Goal: Task Accomplishment & Management: Complete application form

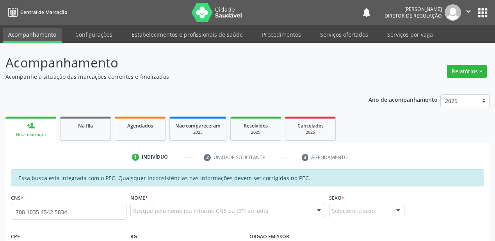
type input "708 1035 4542 5834"
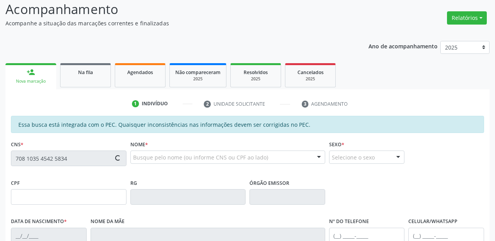
scroll to position [156, 0]
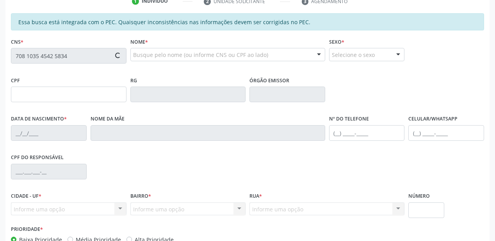
type input "047.975.434-93"
type input "[DATE]"
type input "[PERSON_NAME]"
type input "[PHONE_NUMBER]"
type input "S/N"
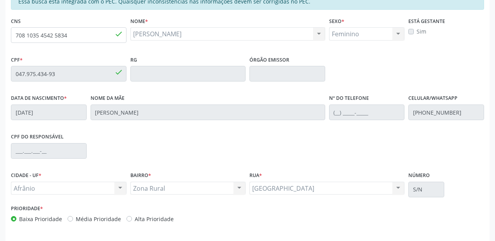
scroll to position [204, 0]
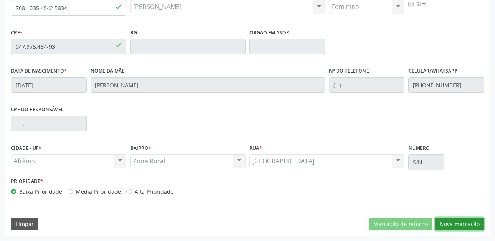
click at [451, 223] on button "Nova marcação" at bounding box center [459, 224] width 49 height 13
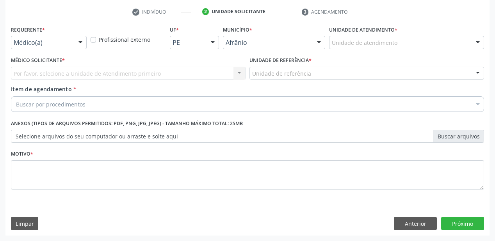
scroll to position [145, 0]
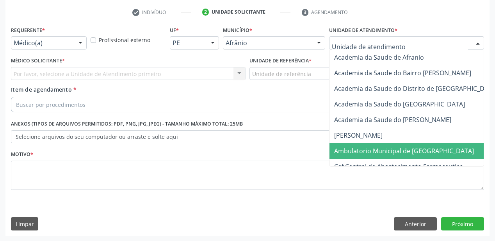
click at [348, 144] on span "Ambulatorio Municipal de [GEOGRAPHIC_DATA]" at bounding box center [424, 151] width 190 height 16
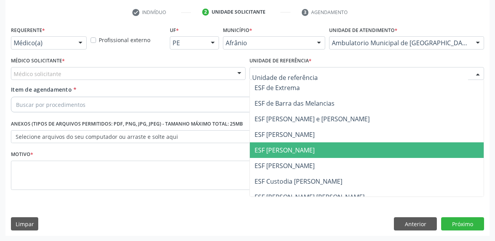
click at [287, 156] on span "ESF [PERSON_NAME]" at bounding box center [367, 150] width 234 height 16
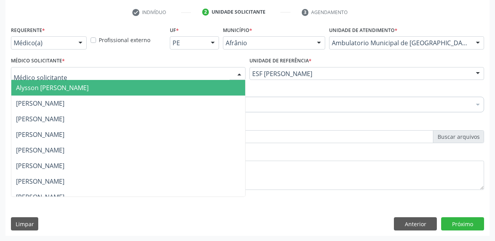
click at [41, 84] on span "Alysson [PERSON_NAME]" at bounding box center [52, 88] width 73 height 9
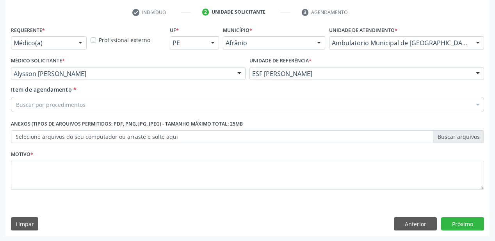
click at [40, 99] on div "Buscar por procedimentos" at bounding box center [247, 105] width 473 height 16
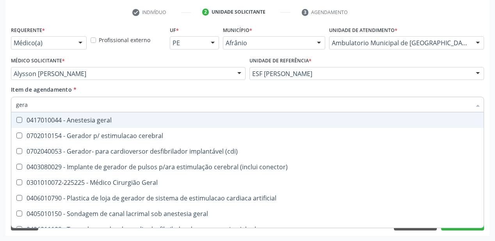
type input "geral"
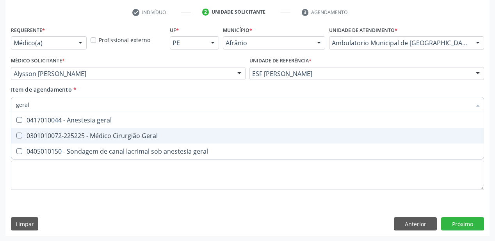
click at [46, 133] on div "0301010072-225225 - Médico Cirurgião Geral" at bounding box center [247, 136] width 463 height 6
checkbox Geral "true"
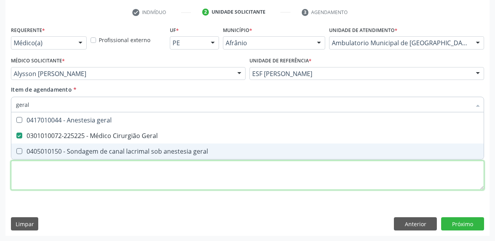
click at [33, 173] on div "Requerente * Médico(a) Médico(a) Enfermeiro(a) Paciente Nenhum resultado encont…" at bounding box center [247, 112] width 473 height 177
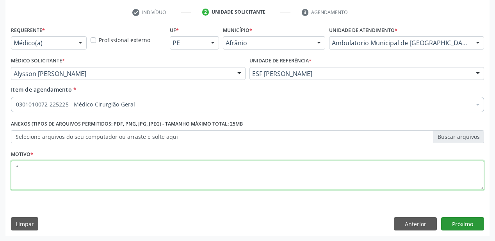
type textarea "*"
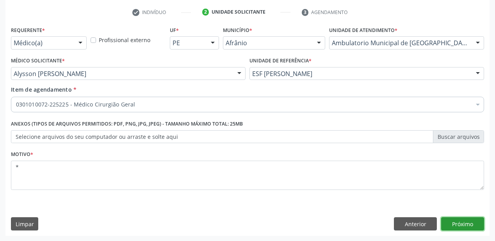
click at [461, 226] on button "Próximo" at bounding box center [462, 223] width 43 height 13
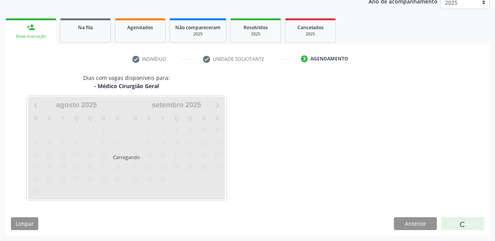
scroll to position [98, 0]
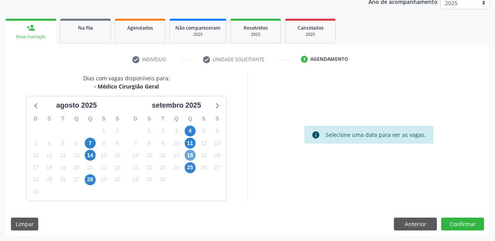
click at [189, 155] on span "18" at bounding box center [190, 155] width 11 height 11
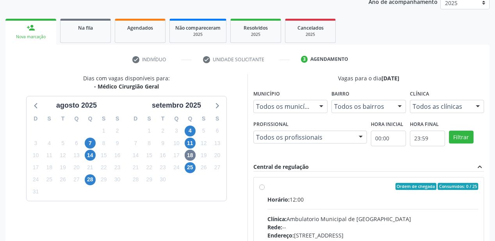
click at [265, 190] on input "Ordem de chegada Consumidos: 0 / 25 Horário: 12:00 Clínica: Ambulatorio Municip…" at bounding box center [261, 186] width 5 height 7
radio input "true"
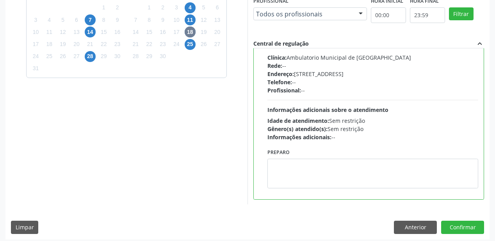
scroll to position [223, 0]
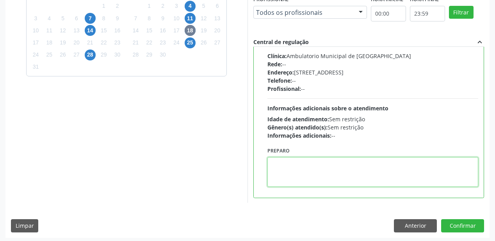
click at [317, 180] on textarea at bounding box center [372, 172] width 211 height 30
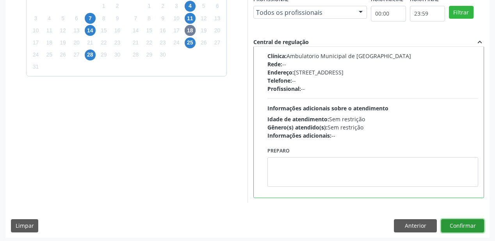
click at [454, 223] on button "Confirmar" at bounding box center [462, 225] width 43 height 13
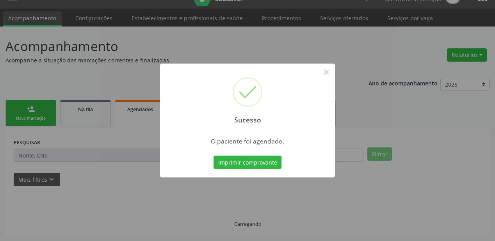
scroll to position [16, 0]
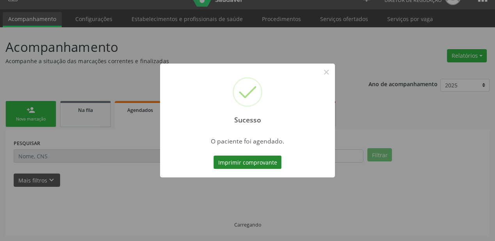
click at [229, 160] on button "Imprimir comprovante" at bounding box center [248, 162] width 68 height 13
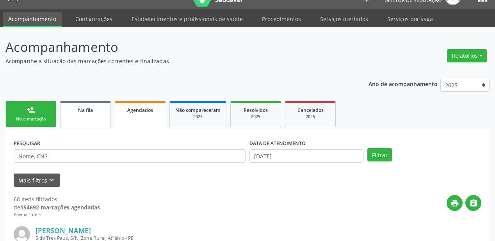
click at [83, 117] on link "Na fila" at bounding box center [85, 114] width 51 height 26
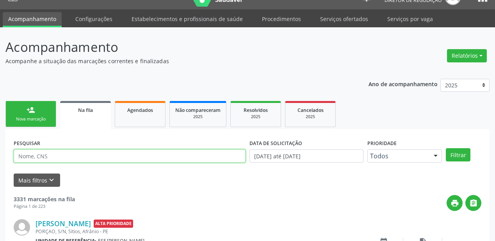
click at [46, 157] on input "text" at bounding box center [130, 156] width 232 height 13
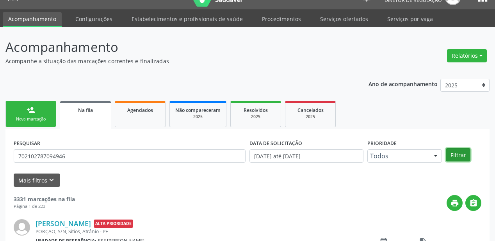
click at [457, 153] on button "Filtrar" at bounding box center [458, 154] width 25 height 13
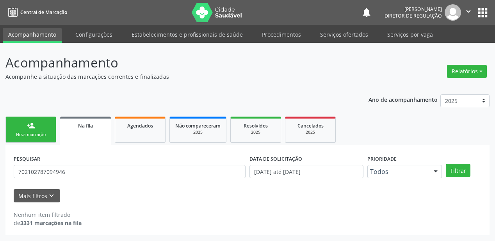
scroll to position [0, 0]
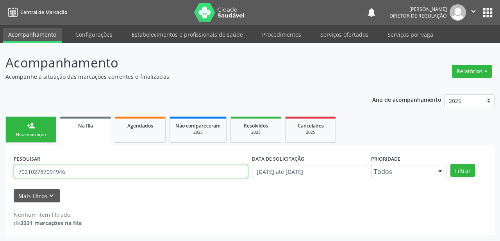
click at [69, 172] on input "702102787094946" at bounding box center [131, 171] width 234 height 13
type input "702102787094996"
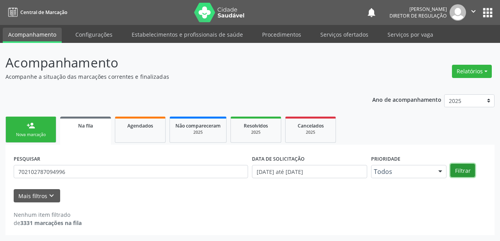
click at [463, 169] on button "Filtrar" at bounding box center [462, 170] width 25 height 13
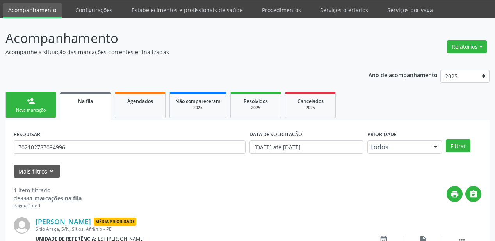
scroll to position [75, 0]
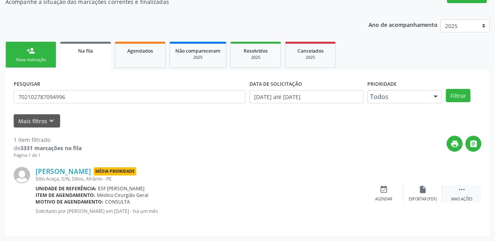
click at [459, 188] on icon "" at bounding box center [461, 189] width 9 height 9
click at [267, 193] on div "event_available Agendar" at bounding box center [266, 193] width 39 height 17
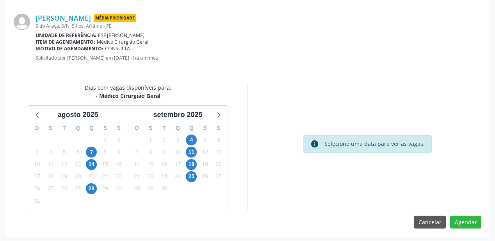
scroll to position [164, 0]
click at [190, 162] on span "18" at bounding box center [191, 164] width 11 height 11
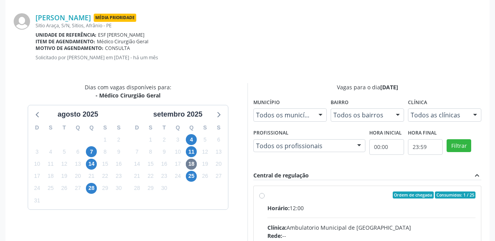
click at [344, 197] on div "Ordem de chegada Consumidos: 1 / 25" at bounding box center [371, 195] width 208 height 7
click at [265, 197] on input "Ordem de chegada Consumidos: 1 / 25 Horário: 12:00 Clínica: Ambulatorio Municip…" at bounding box center [261, 195] width 5 height 7
radio input "true"
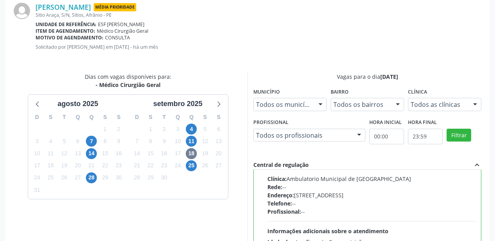
scroll to position [291, 0]
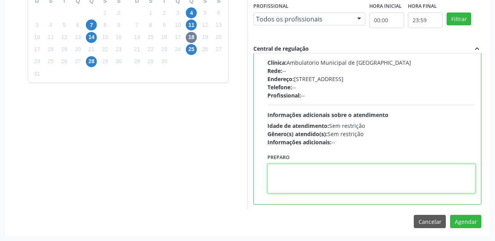
drag, startPoint x: 280, startPoint y: 174, endPoint x: 384, endPoint y: 196, distance: 106.1
click at [280, 173] on textarea at bounding box center [371, 179] width 208 height 30
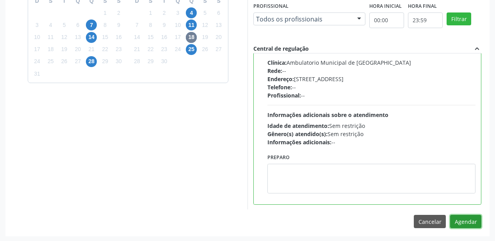
click at [470, 222] on button "Agendar" at bounding box center [465, 221] width 31 height 13
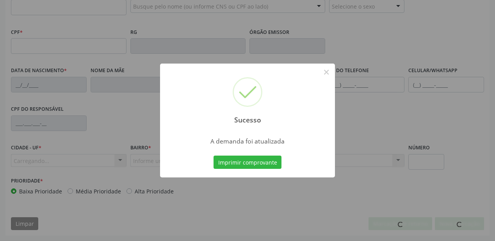
scroll to position [204, 0]
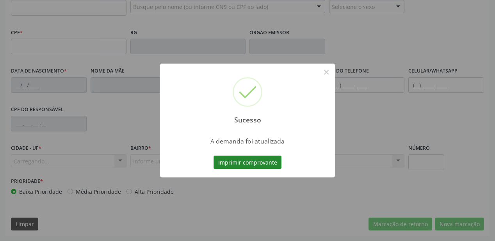
click at [235, 164] on button "Imprimir comprovante" at bounding box center [248, 162] width 68 height 13
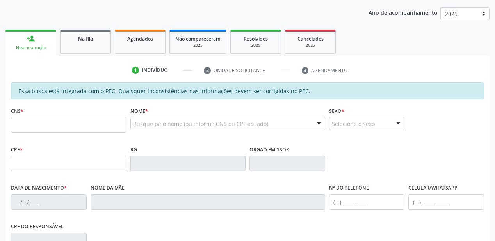
scroll to position [79, 0]
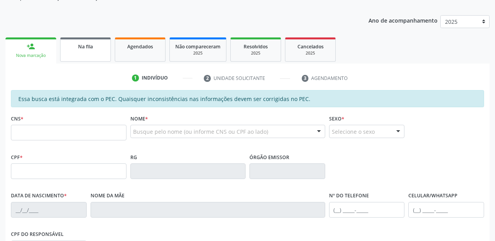
click at [94, 52] on link "Na fila" at bounding box center [85, 49] width 51 height 24
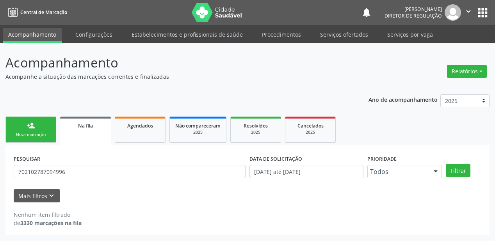
scroll to position [0, 0]
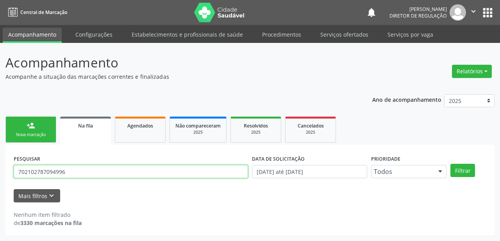
click at [82, 173] on input "702102787094996" at bounding box center [131, 171] width 234 height 13
type input "7"
type input "700006275311902"
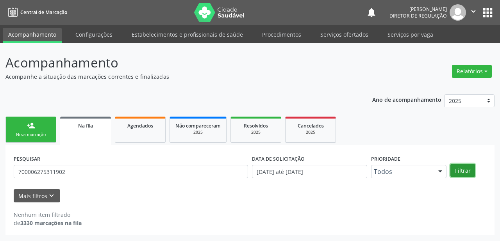
click at [457, 170] on button "Filtrar" at bounding box center [462, 170] width 25 height 13
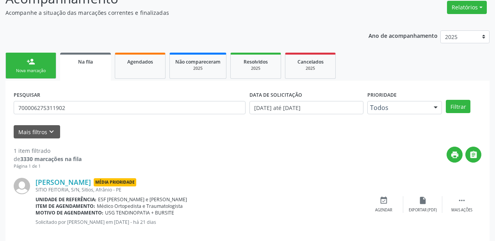
scroll to position [75, 0]
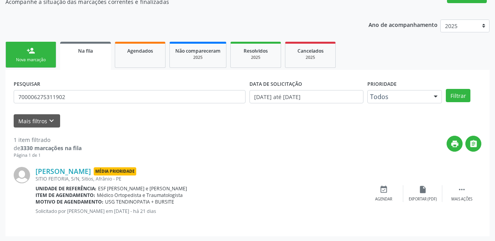
drag, startPoint x: 374, startPoint y: 151, endPoint x: 174, endPoint y: 82, distance: 211.7
click at [371, 150] on div "print " at bounding box center [282, 147] width 400 height 23
click at [147, 61] on link "Agendados" at bounding box center [140, 55] width 51 height 26
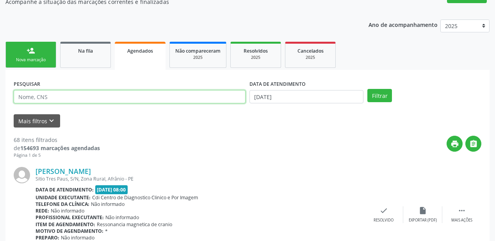
click at [67, 97] on input "text" at bounding box center [130, 96] width 232 height 13
type input "700006275311902"
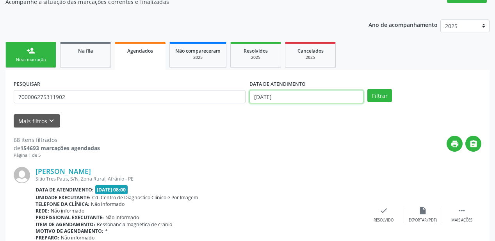
click at [287, 96] on input "[DATE]" at bounding box center [306, 96] width 114 height 13
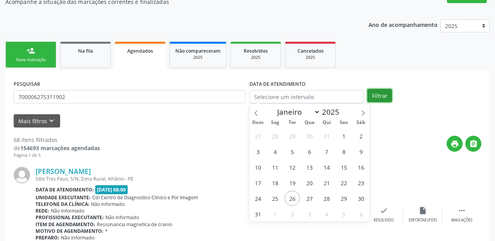
click at [374, 94] on button "Filtrar" at bounding box center [379, 95] width 25 height 13
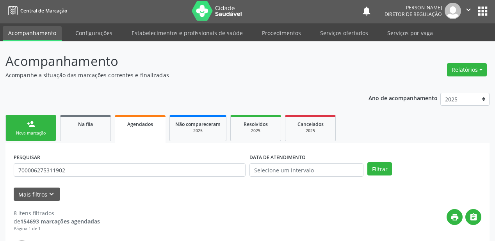
scroll to position [0, 0]
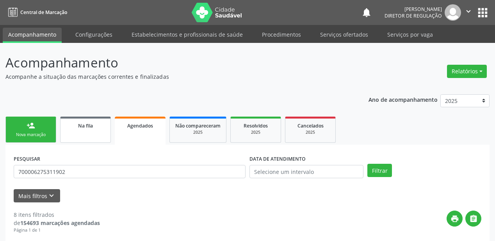
click at [94, 133] on link "Na fila" at bounding box center [85, 130] width 51 height 26
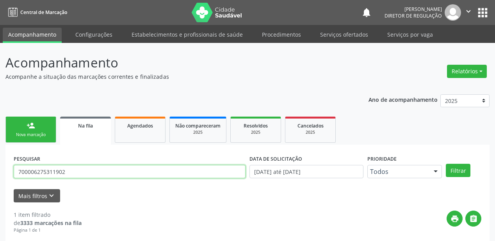
click at [77, 175] on input "700006275311902" at bounding box center [130, 171] width 232 height 13
type input "7"
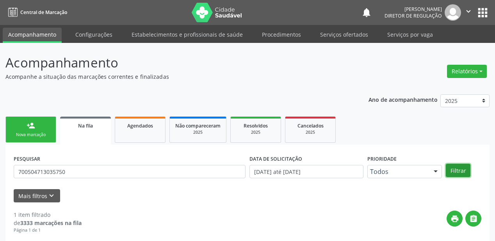
click at [456, 169] on button "Filtrar" at bounding box center [458, 170] width 25 height 13
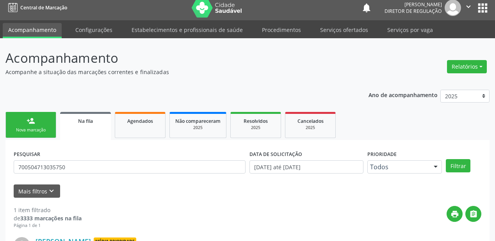
scroll to position [75, 0]
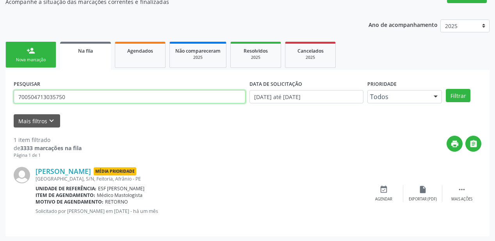
click at [78, 96] on input "700504713035750" at bounding box center [130, 96] width 232 height 13
type input "7"
type input "700507536133650"
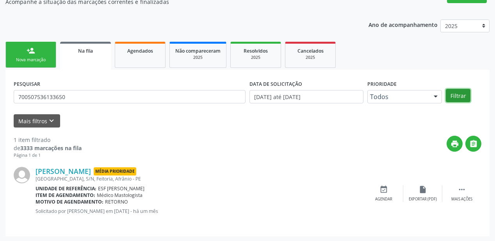
click at [455, 94] on button "Filtrar" at bounding box center [458, 95] width 25 height 13
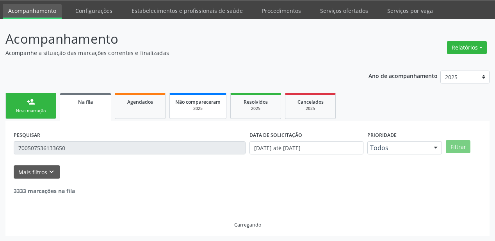
scroll to position [0, 0]
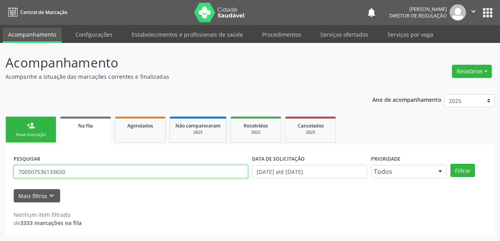
drag, startPoint x: 77, startPoint y: 173, endPoint x: 0, endPoint y: 175, distance: 76.5
click at [0, 175] on div "Acompanhamento Acompanhe a situação das marcações correntes e finalizadas Relat…" at bounding box center [250, 142] width 500 height 198
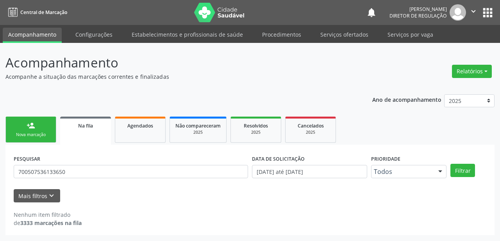
click at [40, 128] on link "person_add Nova marcação" at bounding box center [30, 130] width 51 height 26
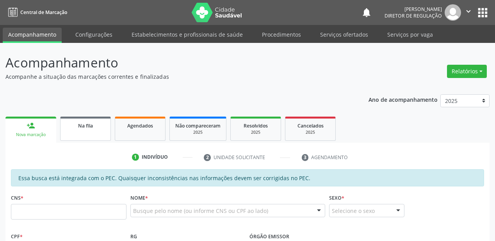
click at [103, 126] on div "Na fila" at bounding box center [85, 125] width 39 height 8
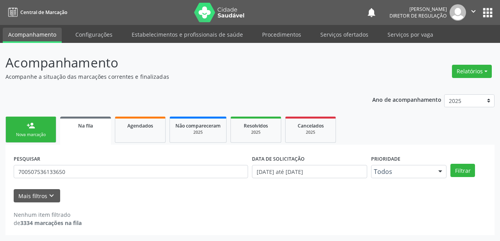
click at [34, 132] on div "Nova marcação" at bounding box center [30, 135] width 39 height 6
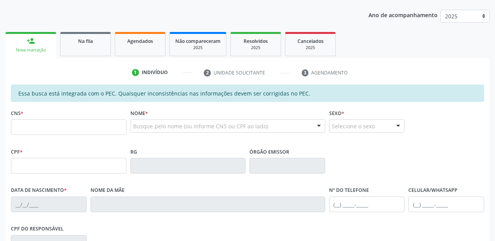
scroll to position [187, 0]
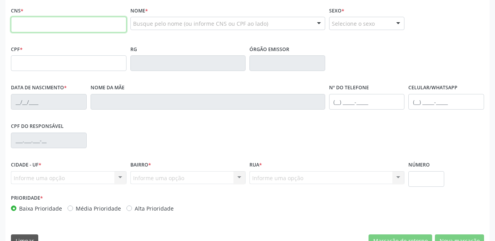
click at [42, 27] on input "text" at bounding box center [69, 25] width 116 height 16
paste input "700 5075 3613 3650"
type input "700 5075 3613 3650"
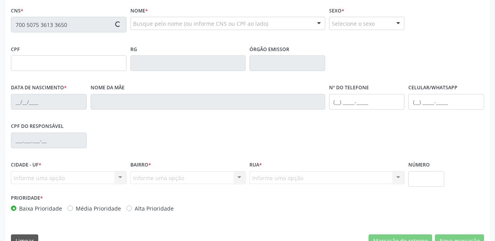
type input "022.846.204-50"
type input "[DATE]"
type input "[PERSON_NAME]"
type input "[PHONE_NUMBER]"
type input "S/N"
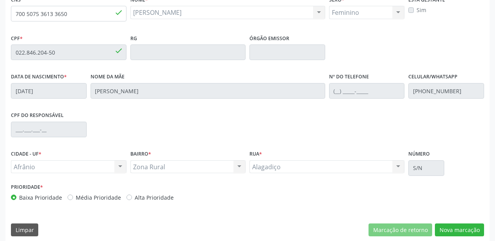
scroll to position [204, 0]
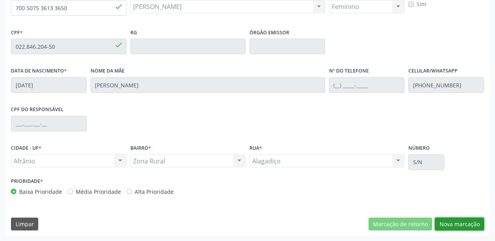
click at [452, 222] on button "Nova marcação" at bounding box center [459, 224] width 49 height 13
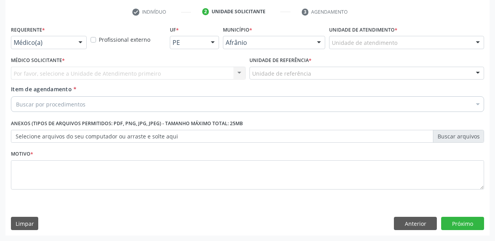
scroll to position [145, 0]
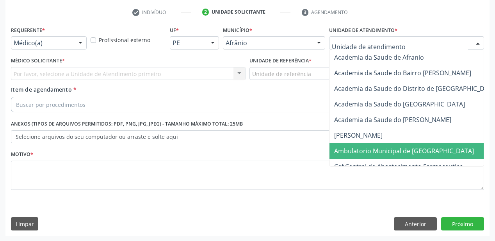
click at [352, 149] on span "Ambulatorio Municipal de [GEOGRAPHIC_DATA]" at bounding box center [404, 151] width 140 height 9
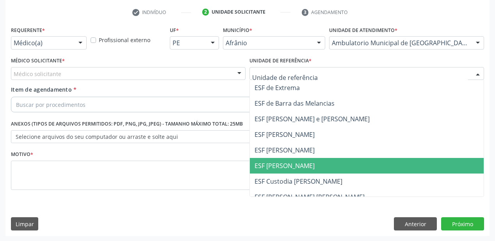
click at [260, 158] on span "ESF [PERSON_NAME]" at bounding box center [367, 166] width 234 height 16
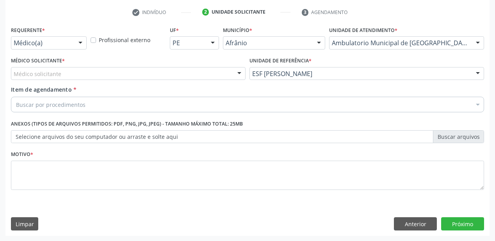
drag, startPoint x: 25, startPoint y: 73, endPoint x: 24, endPoint y: 88, distance: 15.3
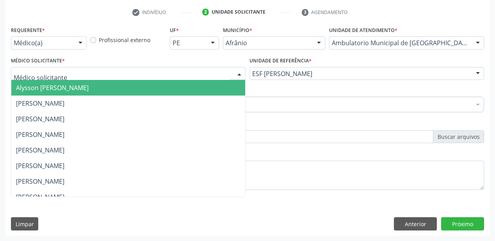
click at [24, 88] on span "Alysson [PERSON_NAME]" at bounding box center [52, 88] width 73 height 9
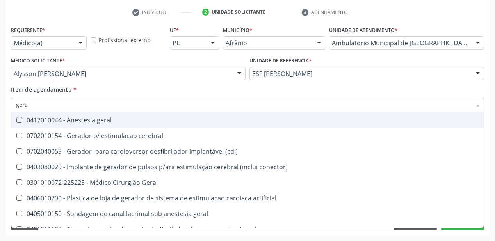
type input "geral"
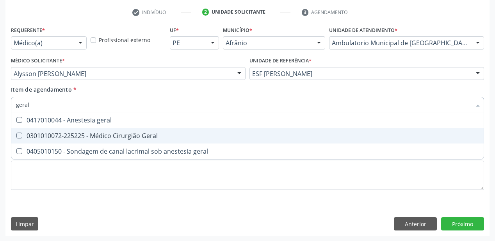
click at [52, 140] on span "0301010072-225225 - Médico Cirurgião Geral" at bounding box center [247, 136] width 472 height 16
checkbox Geral "true"
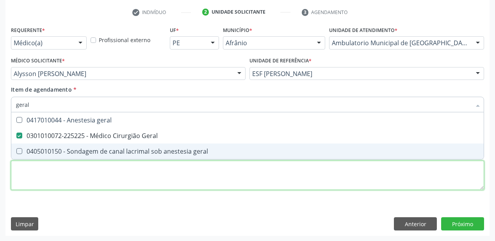
click at [58, 178] on div "Requerente * Médico(a) Médico(a) Enfermeiro(a) Paciente Nenhum resultado encont…" at bounding box center [247, 112] width 473 height 177
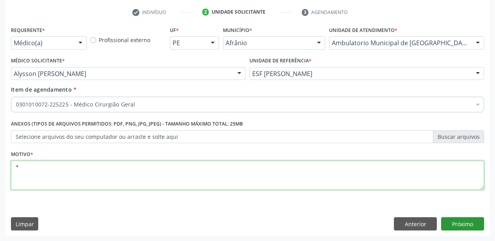
type textarea "*"
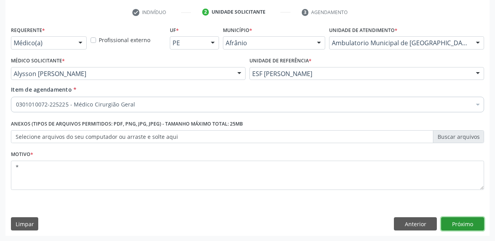
click at [451, 226] on button "Próximo" at bounding box center [462, 223] width 43 height 13
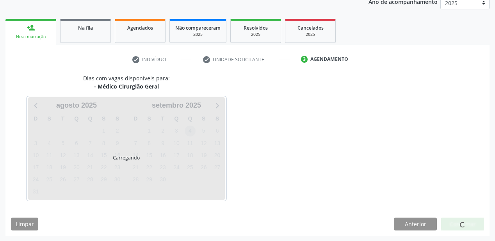
scroll to position [98, 0]
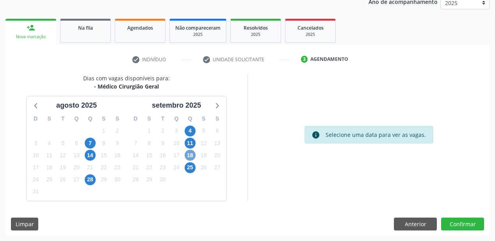
click at [192, 157] on span "18" at bounding box center [190, 155] width 11 height 11
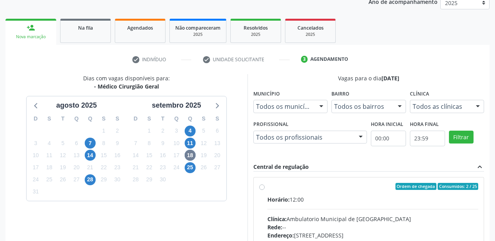
click at [341, 218] on div "Clínica: Ambulatorio Municipal de [GEOGRAPHIC_DATA]" at bounding box center [372, 219] width 211 height 8
click at [265, 190] on input "Ordem de chegada Consumidos: 2 / 25 Horário: 12:00 Clínica: Ambulatorio Municip…" at bounding box center [261, 186] width 5 height 7
radio input "true"
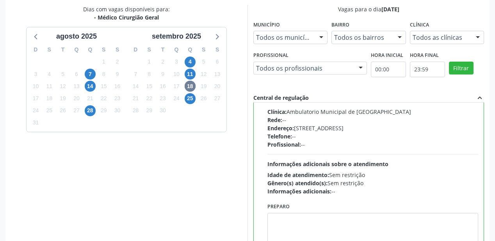
scroll to position [225, 0]
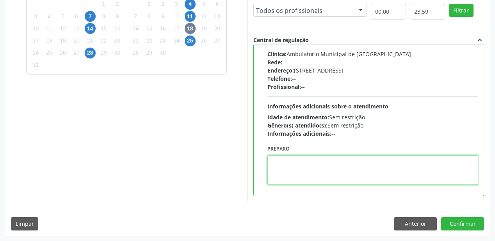
click at [327, 179] on textarea at bounding box center [372, 170] width 211 height 30
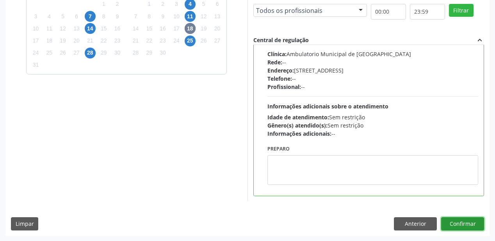
click at [452, 222] on button "Confirmar" at bounding box center [462, 223] width 43 height 13
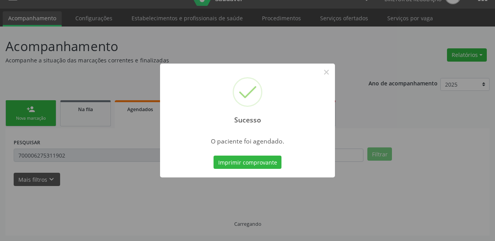
scroll to position [16, 0]
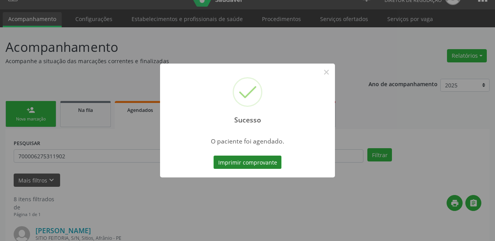
click at [256, 164] on button "Imprimir comprovante" at bounding box center [248, 162] width 68 height 13
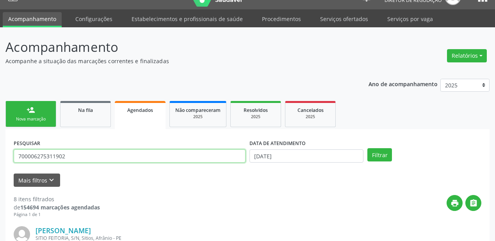
click at [74, 157] on input "700006275311902" at bounding box center [130, 156] width 232 height 13
type input "7"
type input "702009873732080"
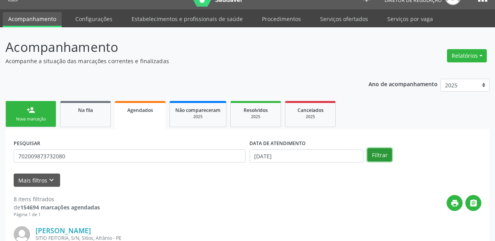
click at [383, 155] on button "Filtrar" at bounding box center [379, 154] width 25 height 13
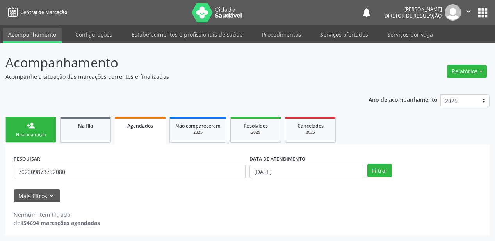
scroll to position [0, 0]
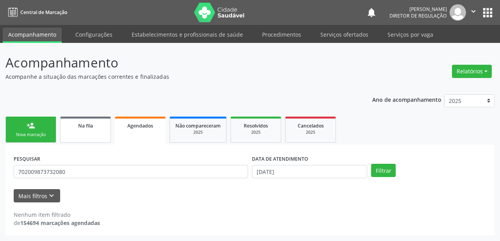
click at [94, 132] on link "Na fila" at bounding box center [85, 130] width 51 height 26
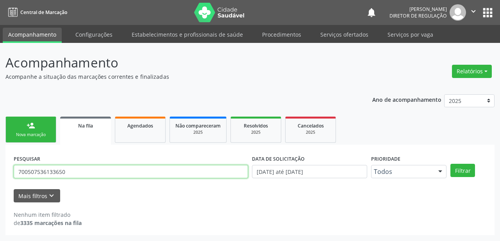
click at [85, 174] on input "700507536133650" at bounding box center [131, 171] width 234 height 13
type input "7"
type input "702009873732080"
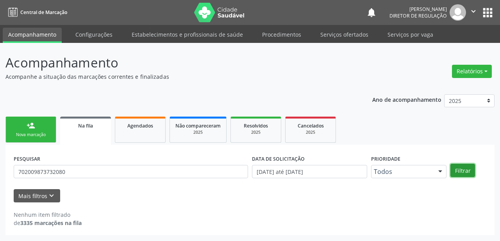
click at [455, 170] on button "Filtrar" at bounding box center [462, 170] width 25 height 13
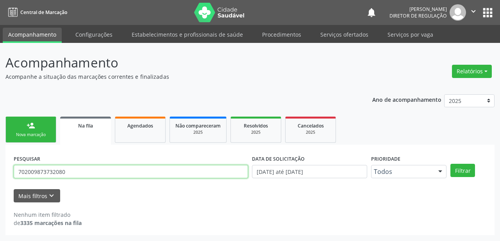
drag, startPoint x: 85, startPoint y: 171, endPoint x: 0, endPoint y: 172, distance: 84.7
click at [0, 172] on div "Acompanhamento Acompanhe a situação das marcações correntes e finalizadas Relat…" at bounding box center [250, 142] width 500 height 198
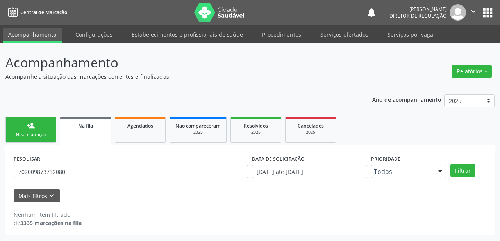
click at [25, 128] on link "person_add Nova marcação" at bounding box center [30, 130] width 51 height 26
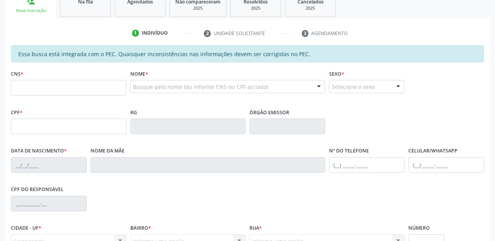
scroll to position [125, 0]
click at [66, 94] on input "text" at bounding box center [69, 87] width 116 height 16
paste input "702 0098 7373 2080"
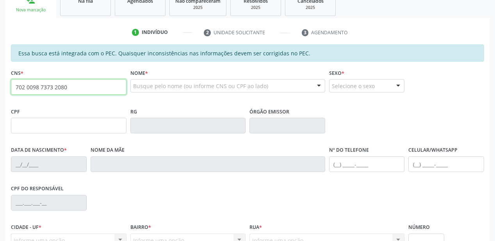
type input "702 0098 7373 2080"
type input "072.563.555-05"
type input "2[DATE]"
type input "[PERSON_NAME]"
type input "[PHONE_NUMBER]"
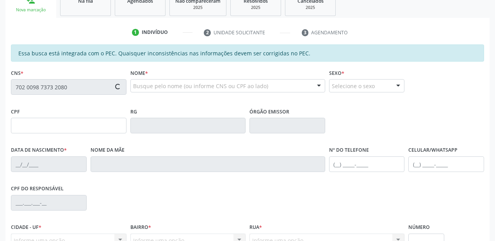
type input "S/N"
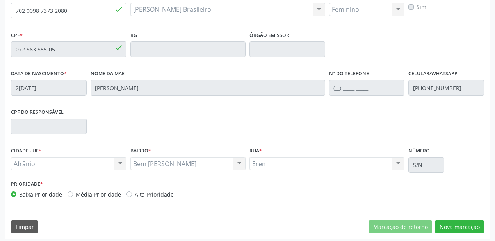
scroll to position [204, 0]
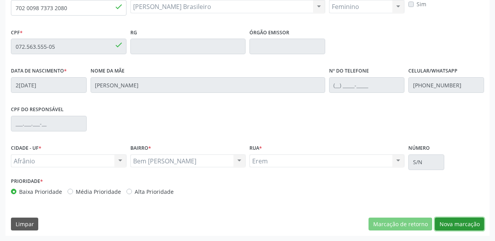
click at [449, 226] on button "Nova marcação" at bounding box center [459, 224] width 49 height 13
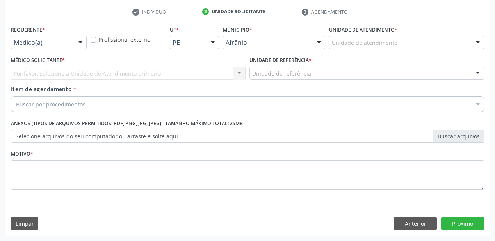
scroll to position [145, 0]
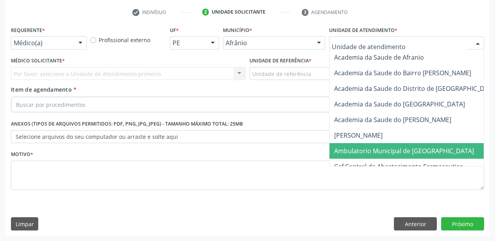
click at [365, 149] on span "Ambulatorio Municipal de [GEOGRAPHIC_DATA]" at bounding box center [404, 151] width 140 height 9
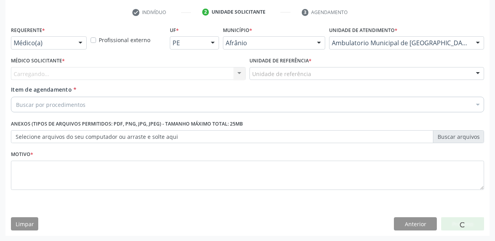
drag, startPoint x: 271, startPoint y: 73, endPoint x: 272, endPoint y: 123, distance: 49.6
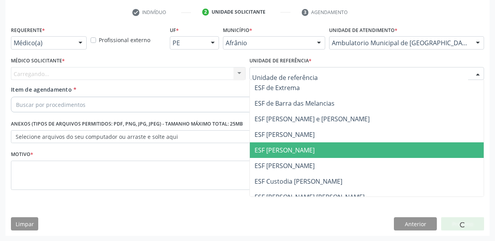
click at [273, 147] on span "ESF [PERSON_NAME]" at bounding box center [285, 150] width 60 height 9
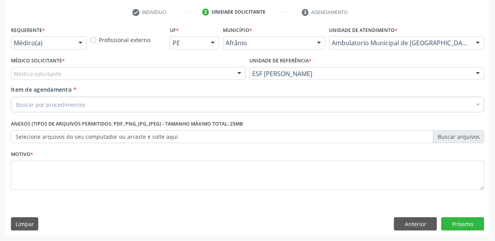
click at [42, 66] on label "Médico Solicitante *" at bounding box center [38, 61] width 54 height 12
drag, startPoint x: 45, startPoint y: 76, endPoint x: 45, endPoint y: 83, distance: 6.6
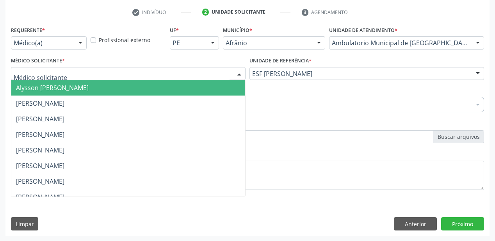
click at [45, 84] on span "Alysson [PERSON_NAME]" at bounding box center [52, 88] width 73 height 9
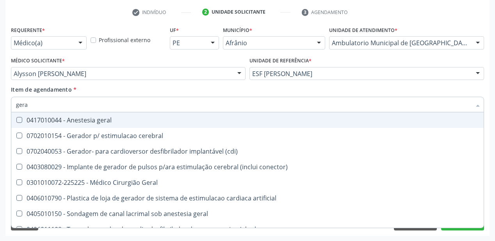
type input "geral"
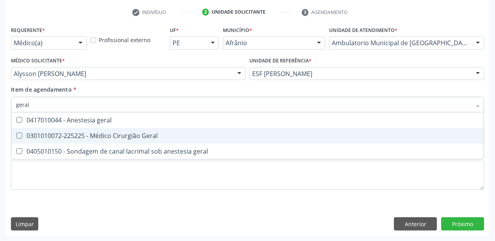
click at [32, 140] on span "0301010072-225225 - Médico Cirurgião Geral" at bounding box center [247, 136] width 472 height 16
checkbox Geral "true"
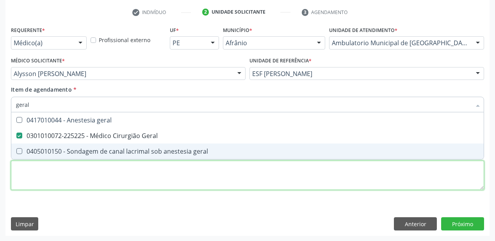
click at [32, 180] on div "Requerente * Médico(a) Médico(a) Enfermeiro(a) Paciente Nenhum resultado encont…" at bounding box center [247, 112] width 473 height 177
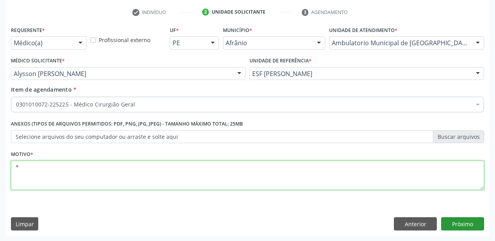
type textarea "*"
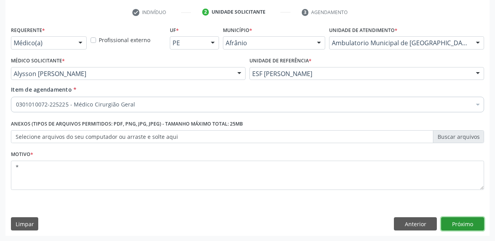
click at [460, 219] on button "Próximo" at bounding box center [462, 223] width 43 height 13
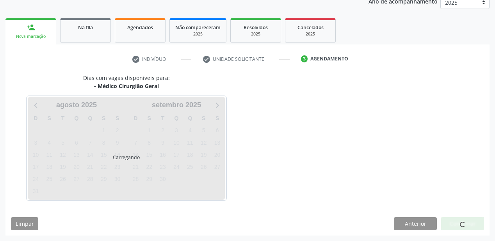
scroll to position [98, 0]
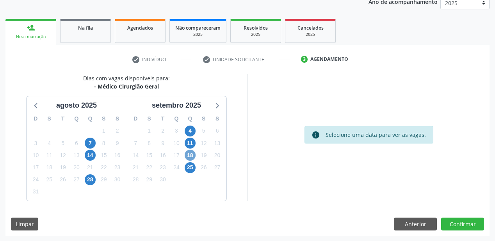
click at [190, 157] on span "18" at bounding box center [190, 155] width 11 height 11
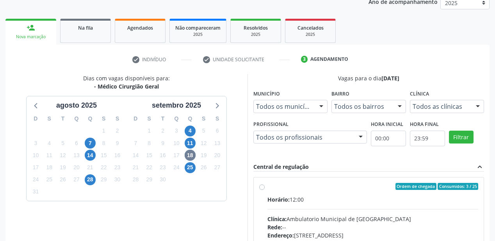
click at [386, 196] on div "Horário: 12:00" at bounding box center [372, 200] width 211 height 8
click at [265, 190] on input "Ordem de chegada Consumidos: 3 / 25 Horário: 12:00 Clínica: Ambulatorio Municip…" at bounding box center [261, 186] width 5 height 7
radio input "true"
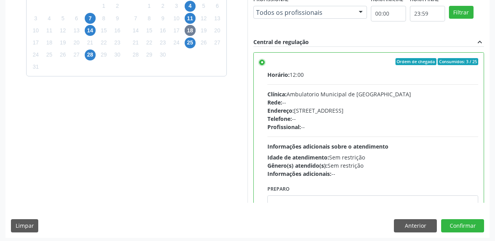
scroll to position [38, 0]
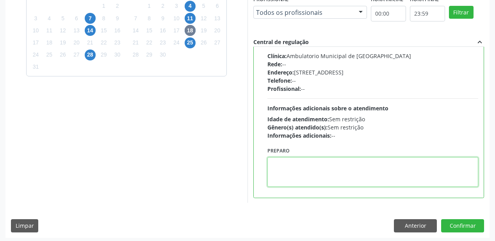
click at [296, 167] on textarea at bounding box center [372, 172] width 211 height 30
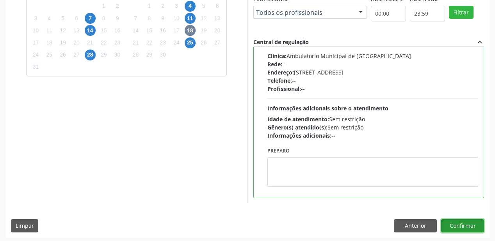
click at [466, 225] on button "Confirmar" at bounding box center [462, 225] width 43 height 13
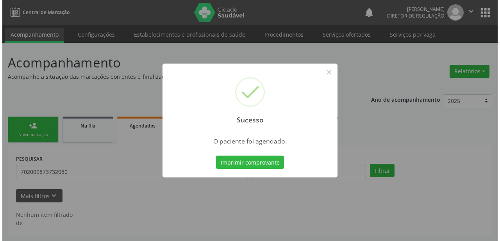
scroll to position [0, 0]
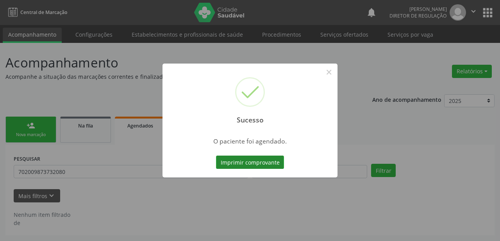
click at [235, 158] on button "Imprimir comprovante" at bounding box center [250, 162] width 68 height 13
